Goal: Use online tool/utility: Utilize a website feature to perform a specific function

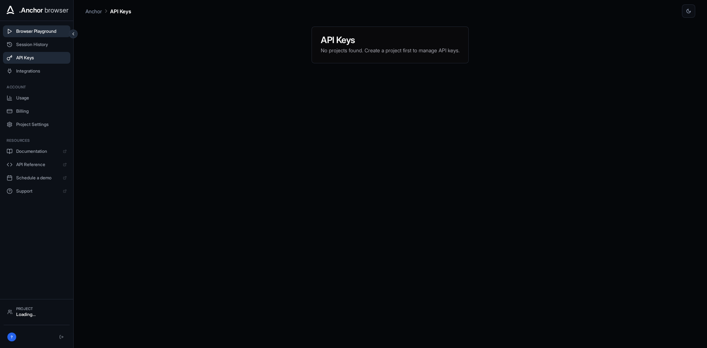
click at [37, 32] on span "Browser Playground" at bounding box center [41, 31] width 50 height 6
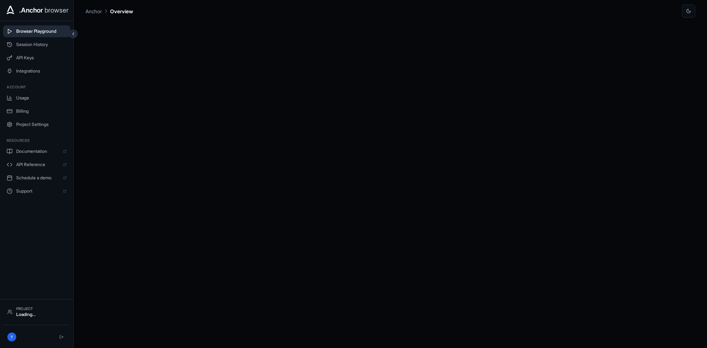
click at [37, 35] on button "Browser Playground" at bounding box center [36, 31] width 67 height 12
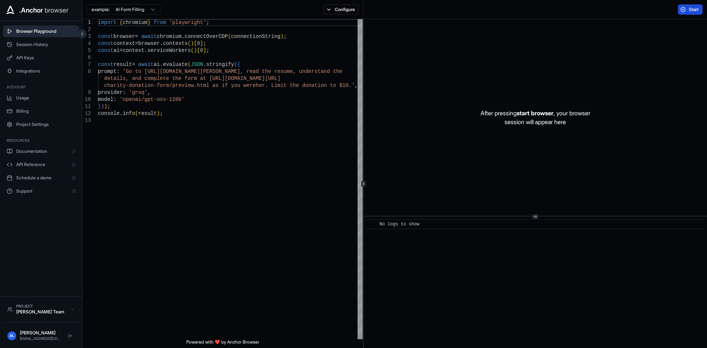
click at [687, 9] on button "Start" at bounding box center [690, 9] width 25 height 10
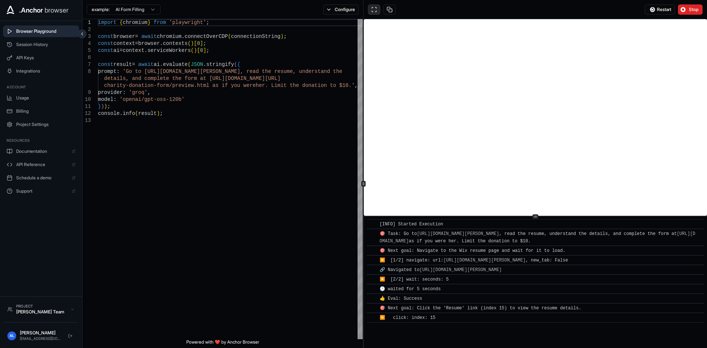
click at [373, 13] on button at bounding box center [374, 9] width 13 height 10
click at [689, 7] on span "Stop" at bounding box center [694, 10] width 10 height 6
